Goal: Information Seeking & Learning: Learn about a topic

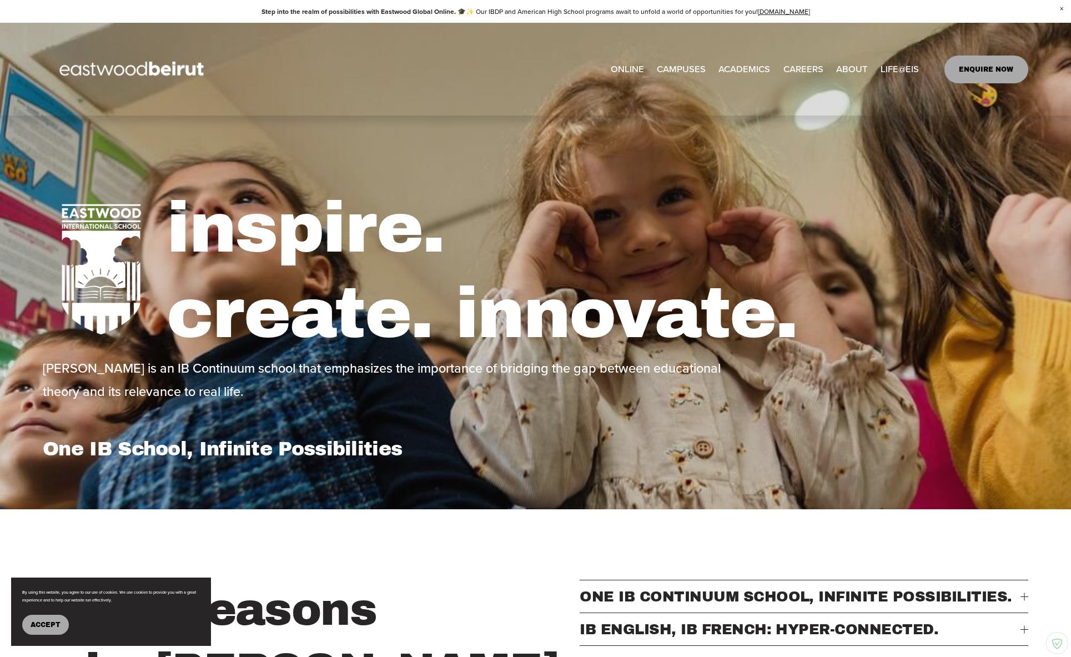
click at [806, 68] on div at bounding box center [535, 328] width 1071 height 657
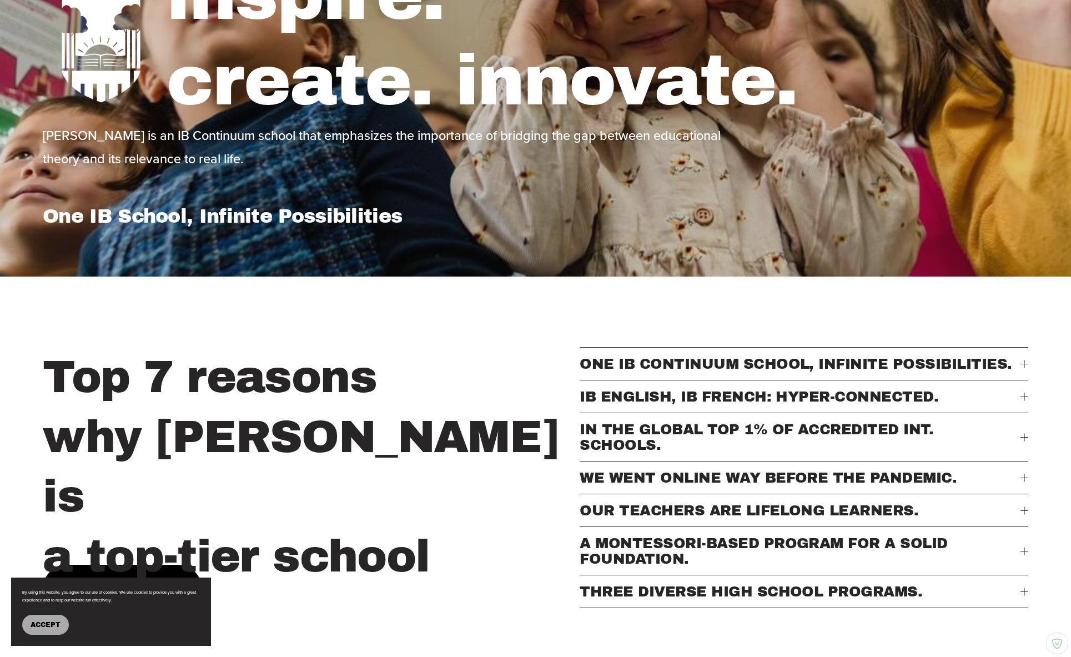
scroll to position [237, 0]
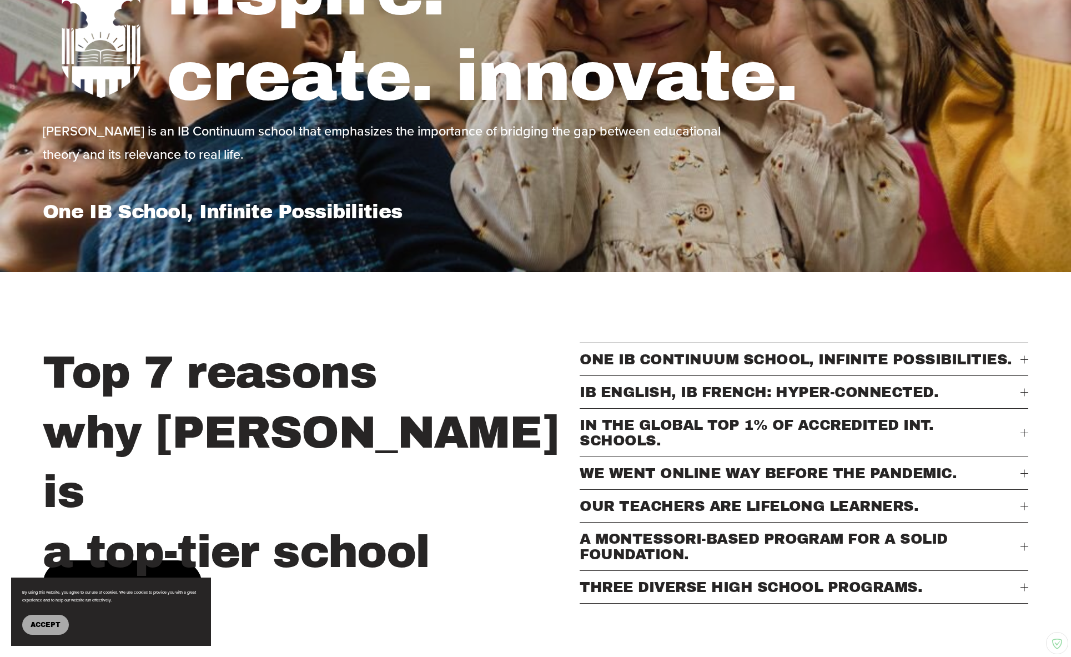
click at [51, 620] on button "Accept" at bounding box center [45, 625] width 47 height 20
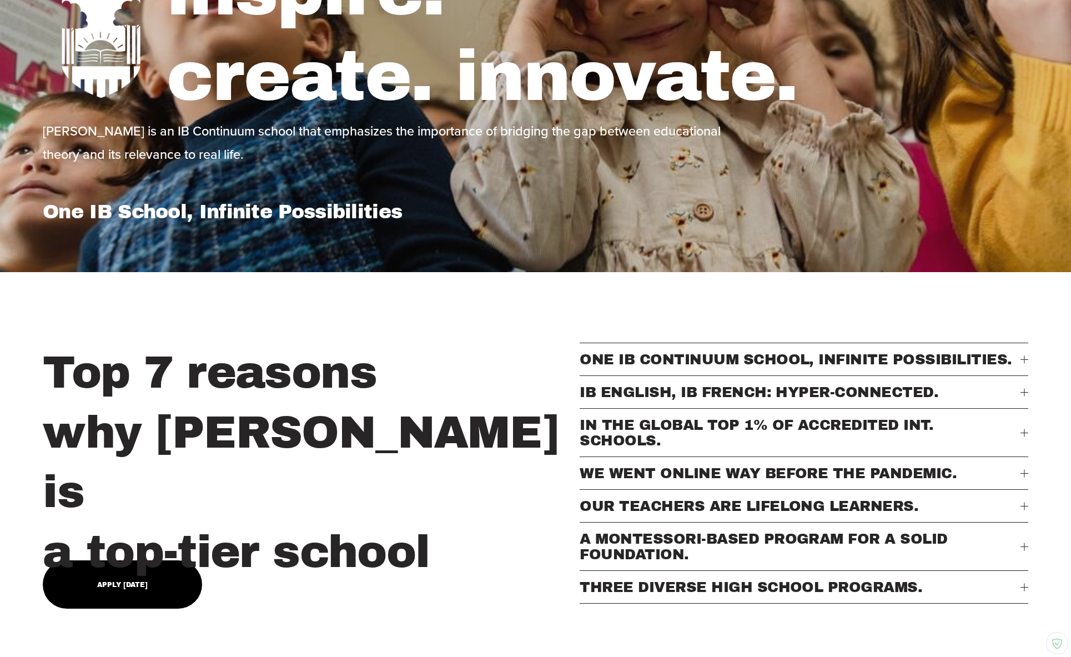
scroll to position [0, 0]
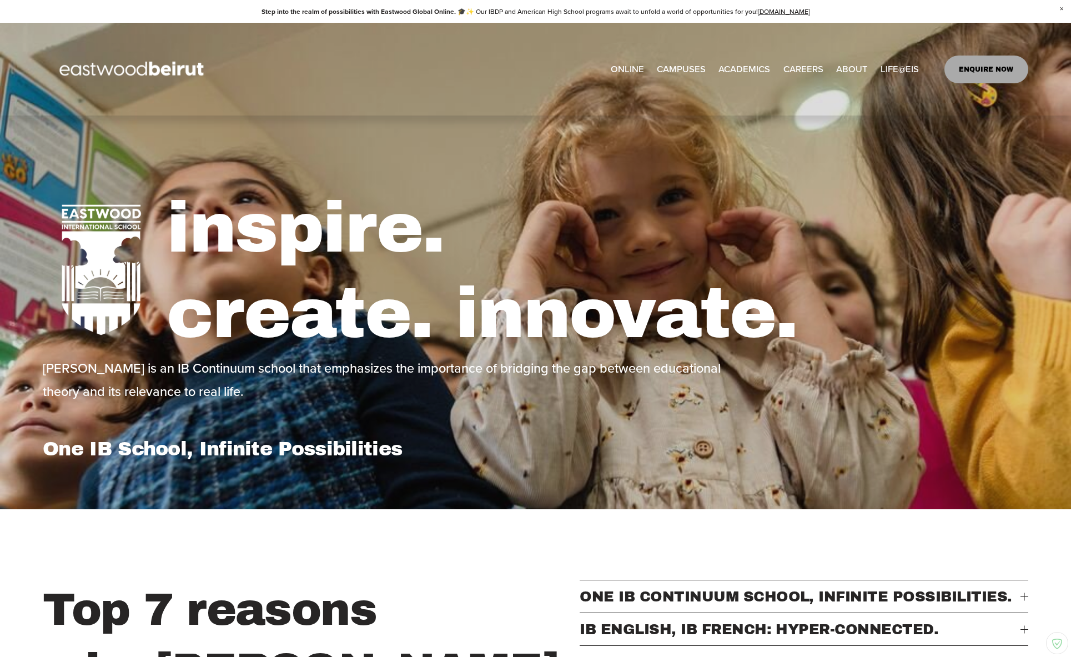
click at [811, 65] on link "CAREERS" at bounding box center [804, 69] width 40 height 18
